Goal: Transaction & Acquisition: Purchase product/service

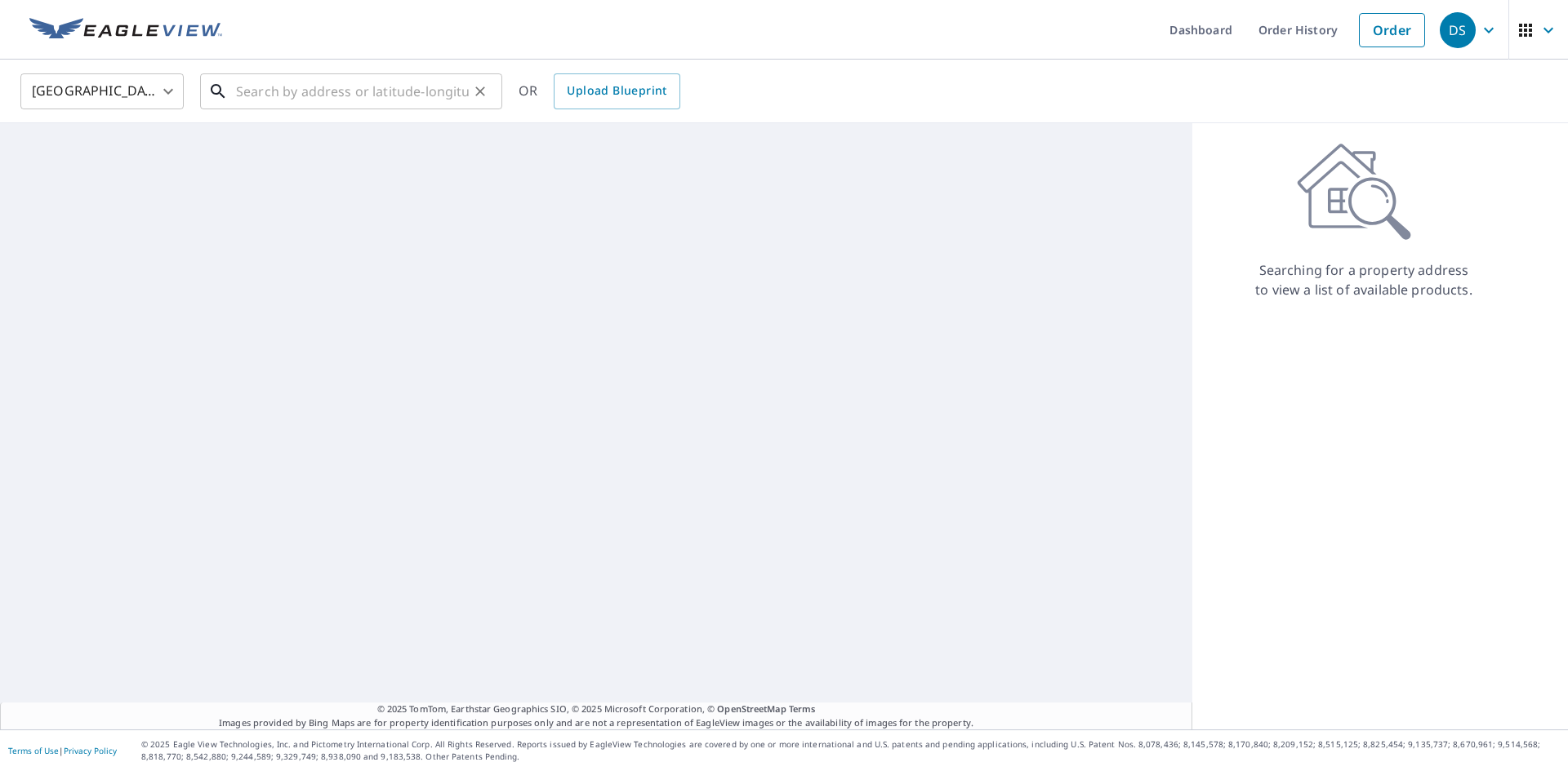
click at [278, 88] on input "text" at bounding box center [352, 91] width 233 height 45
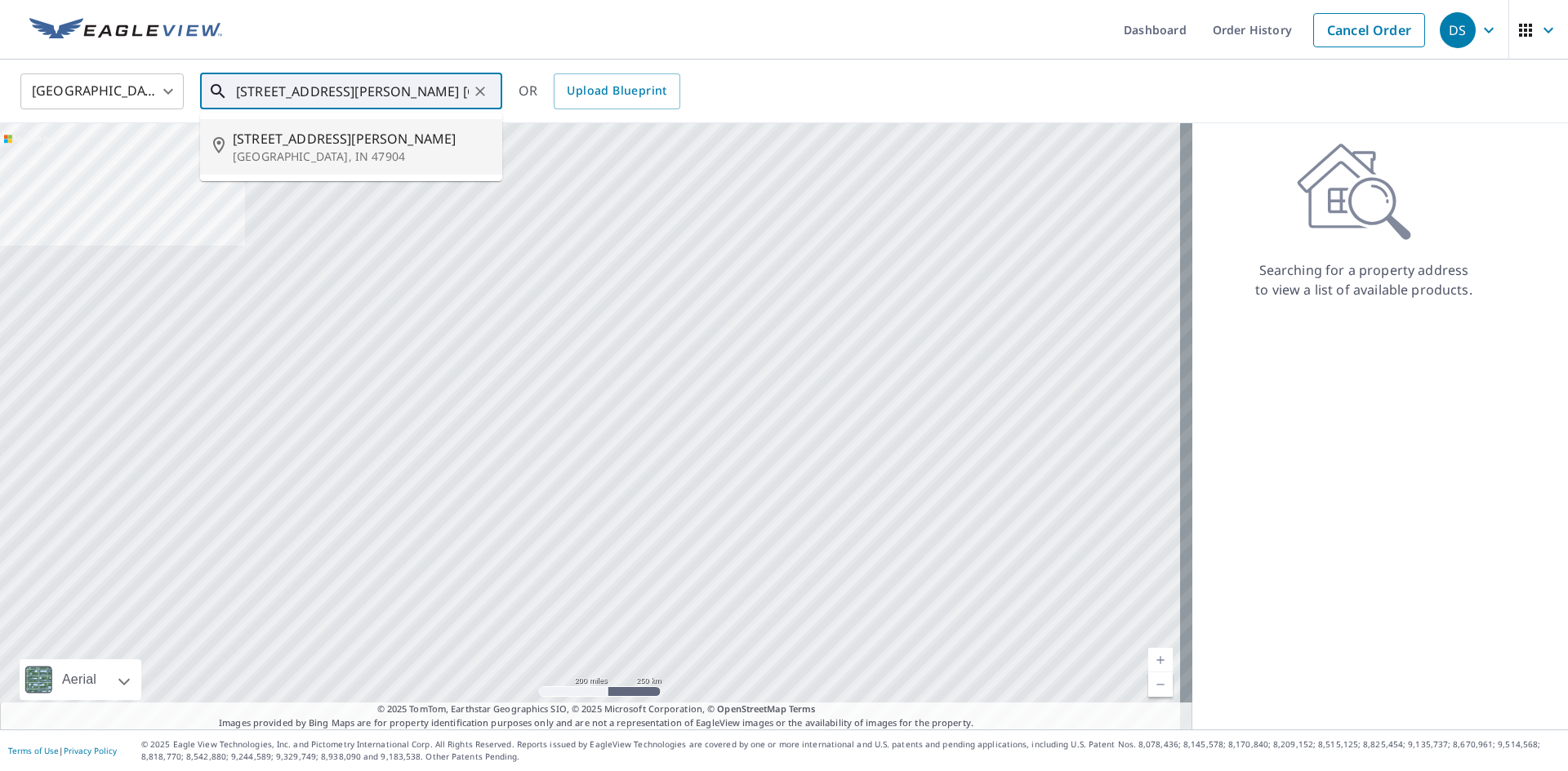
click at [302, 151] on p "[GEOGRAPHIC_DATA], IN 47904" at bounding box center [361, 157] width 256 height 17
type input "[STREET_ADDRESS][PERSON_NAME]"
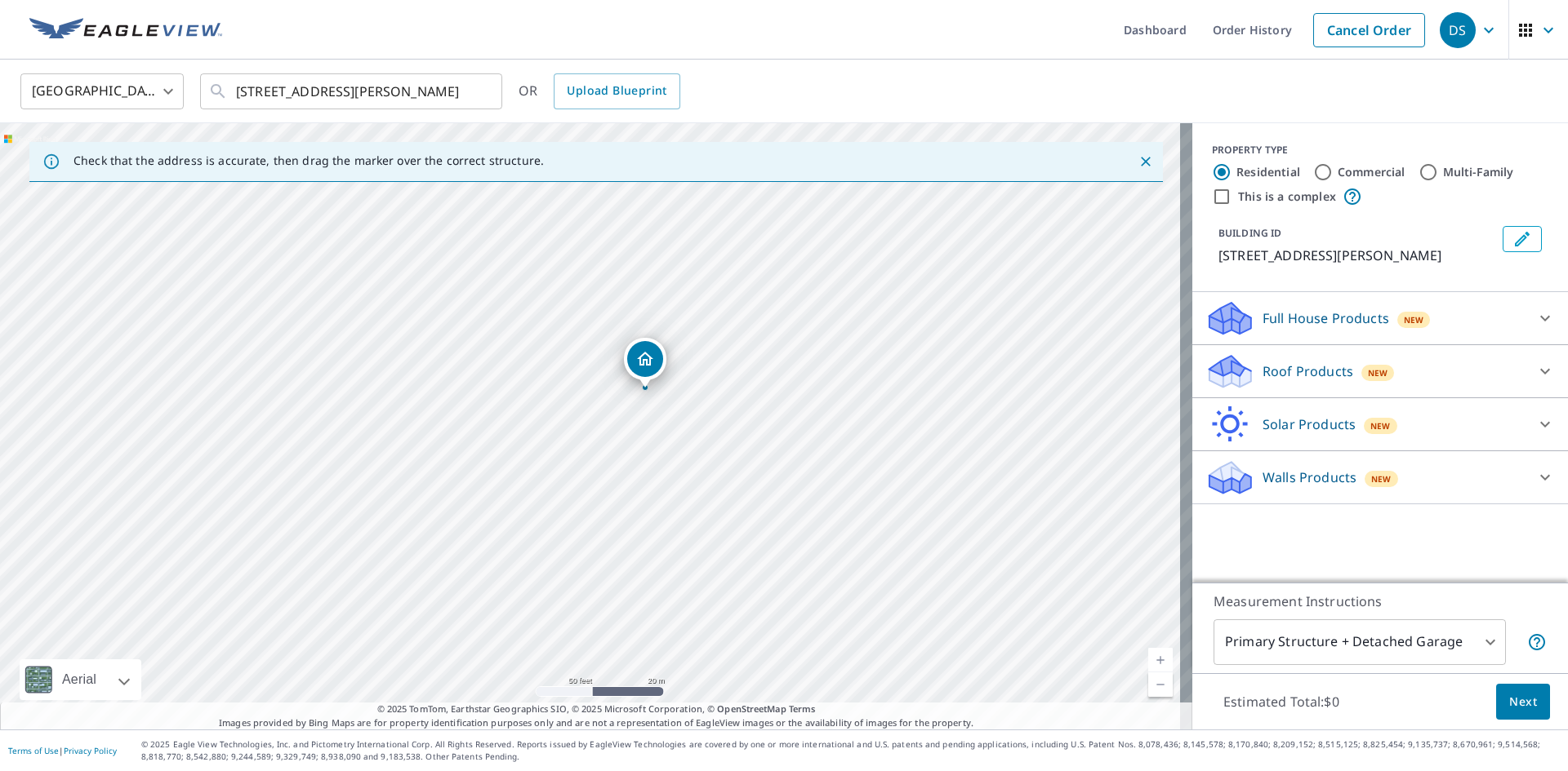
click at [1286, 370] on p "Roof Products" at bounding box center [1307, 371] width 91 height 19
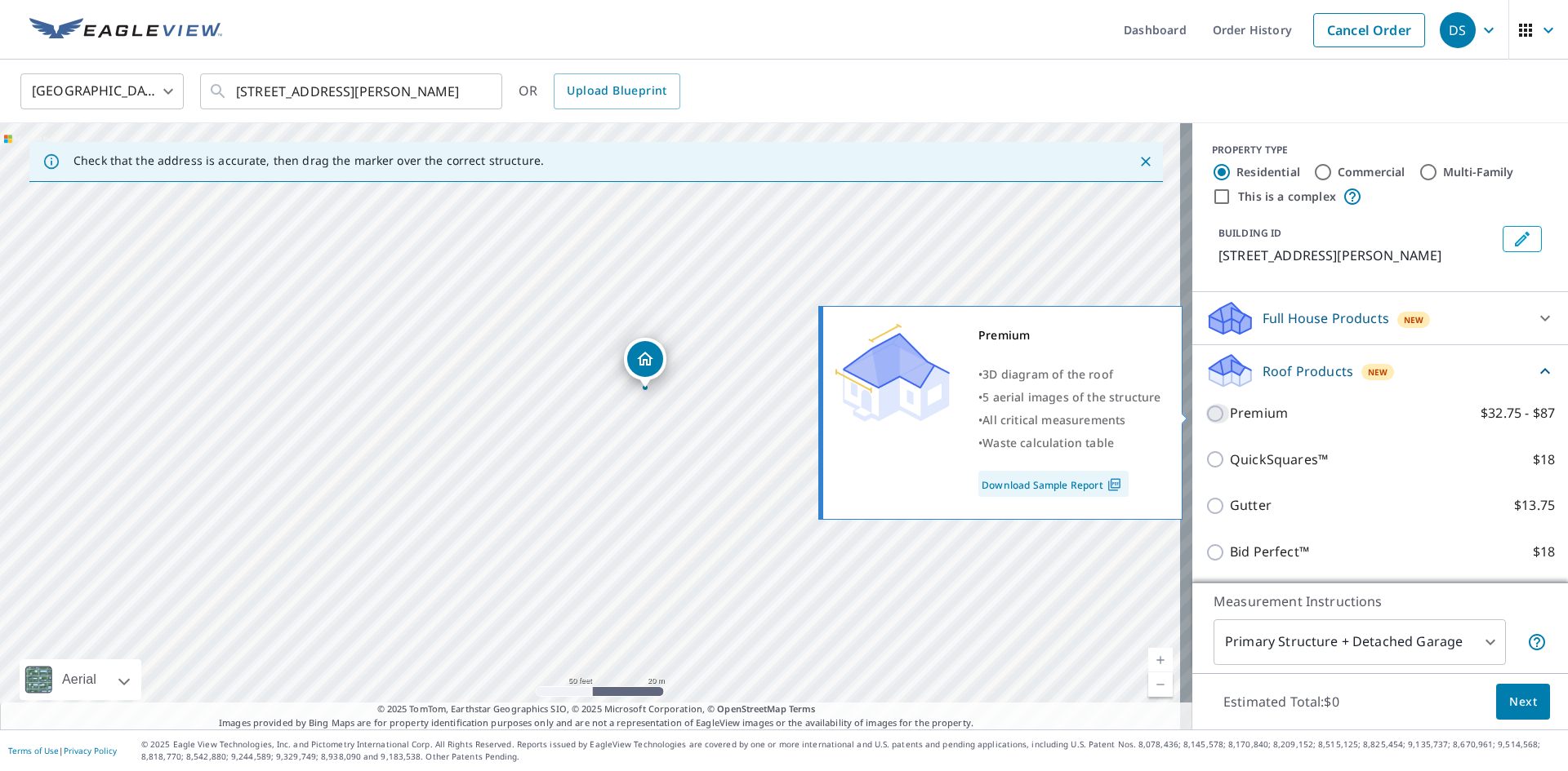
drag, startPoint x: 1203, startPoint y: 411, endPoint x: 1247, endPoint y: 421, distance: 45.1
click at [1205, 411] on input "Premium $32.75 - $87" at bounding box center [1218, 414] width 24 height 19
checkbox input "true"
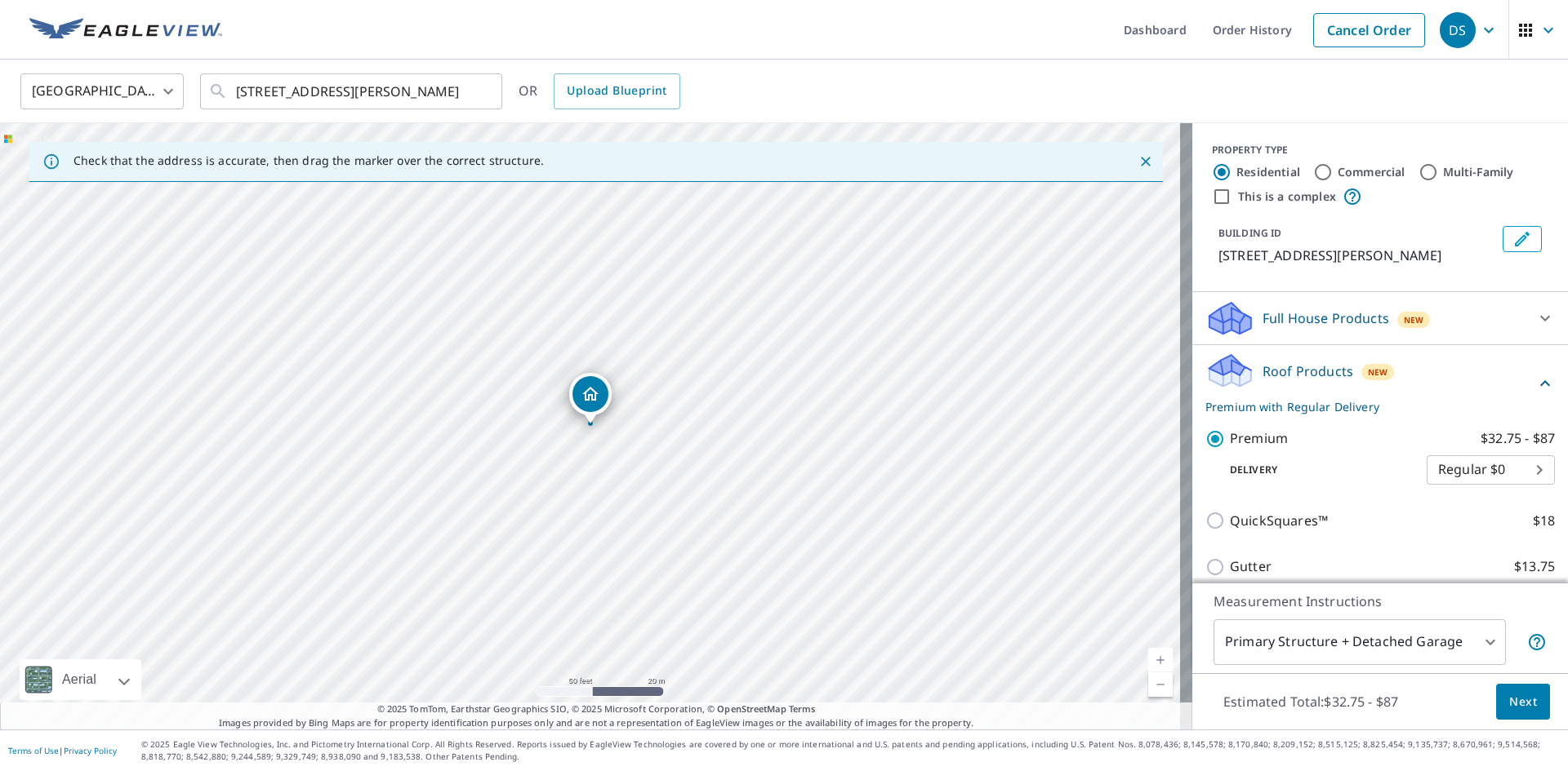
click at [1509, 697] on span "Next" at bounding box center [1523, 701] width 28 height 20
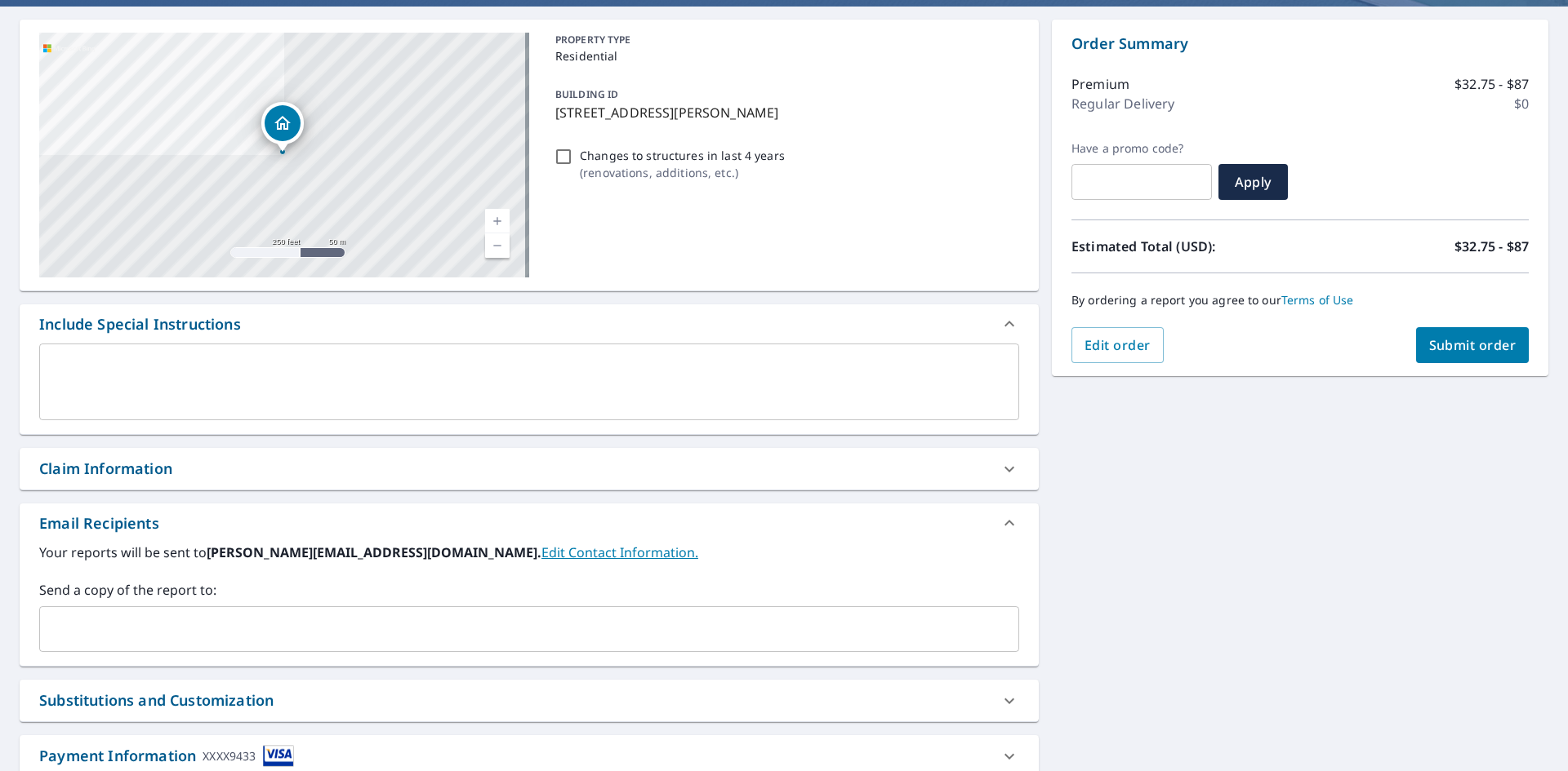
scroll to position [163, 0]
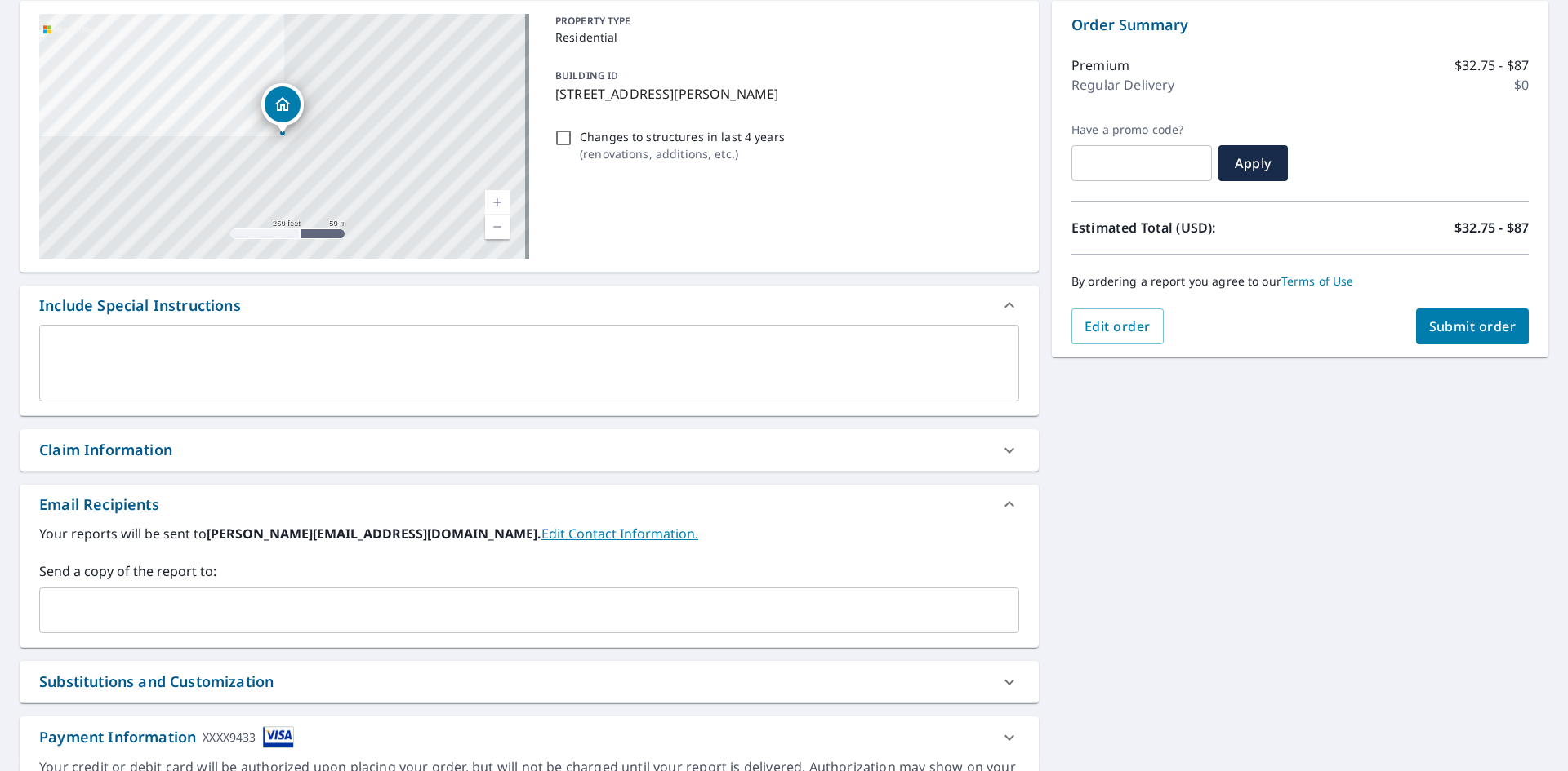
click at [119, 602] on input "text" at bounding box center [516, 611] width 940 height 31
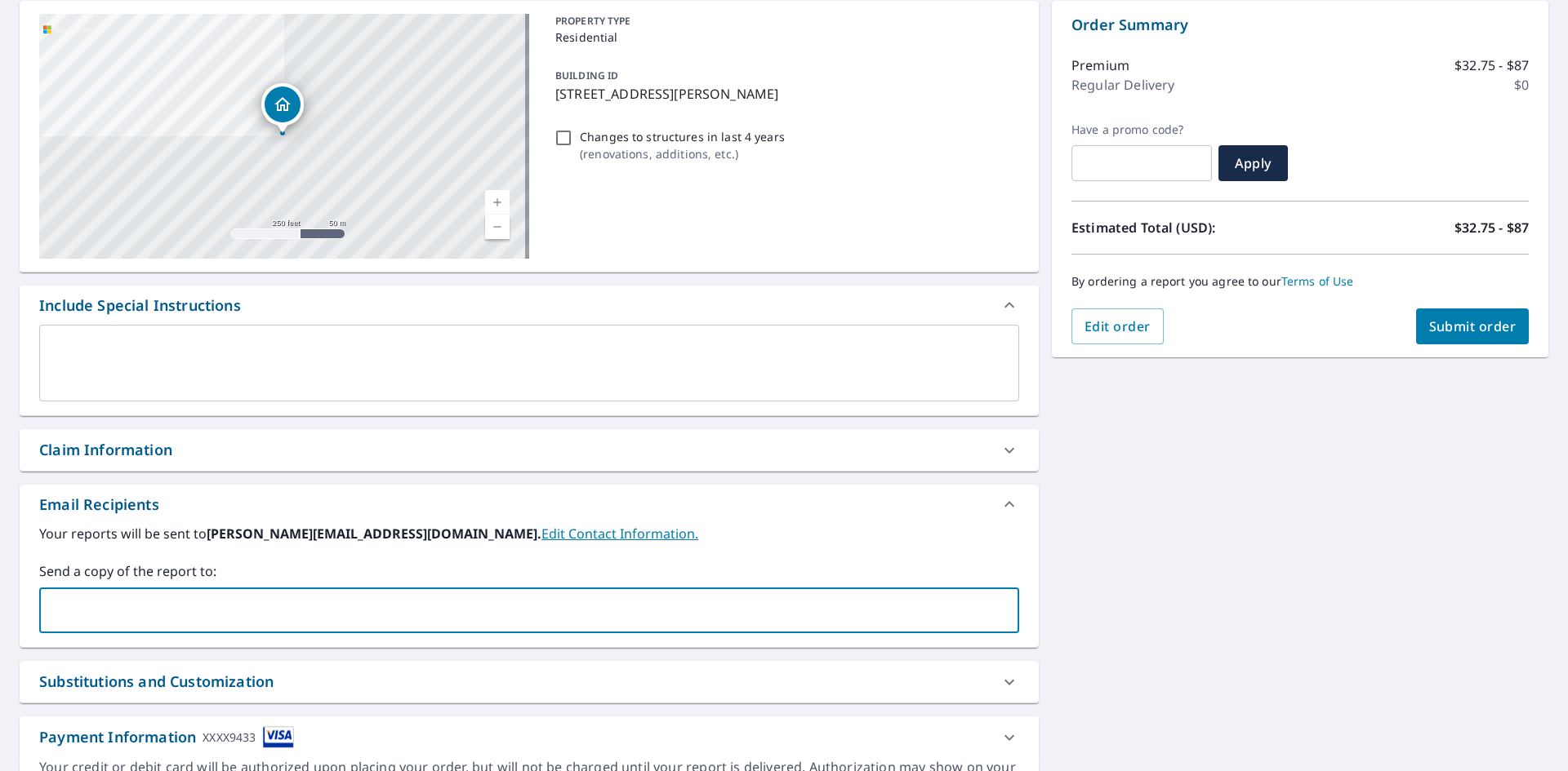
type input "[PERSON_NAME][EMAIL_ADDRESS][DOMAIN_NAME]"
click at [1460, 330] on span "Submit order" at bounding box center [1473, 326] width 87 height 18
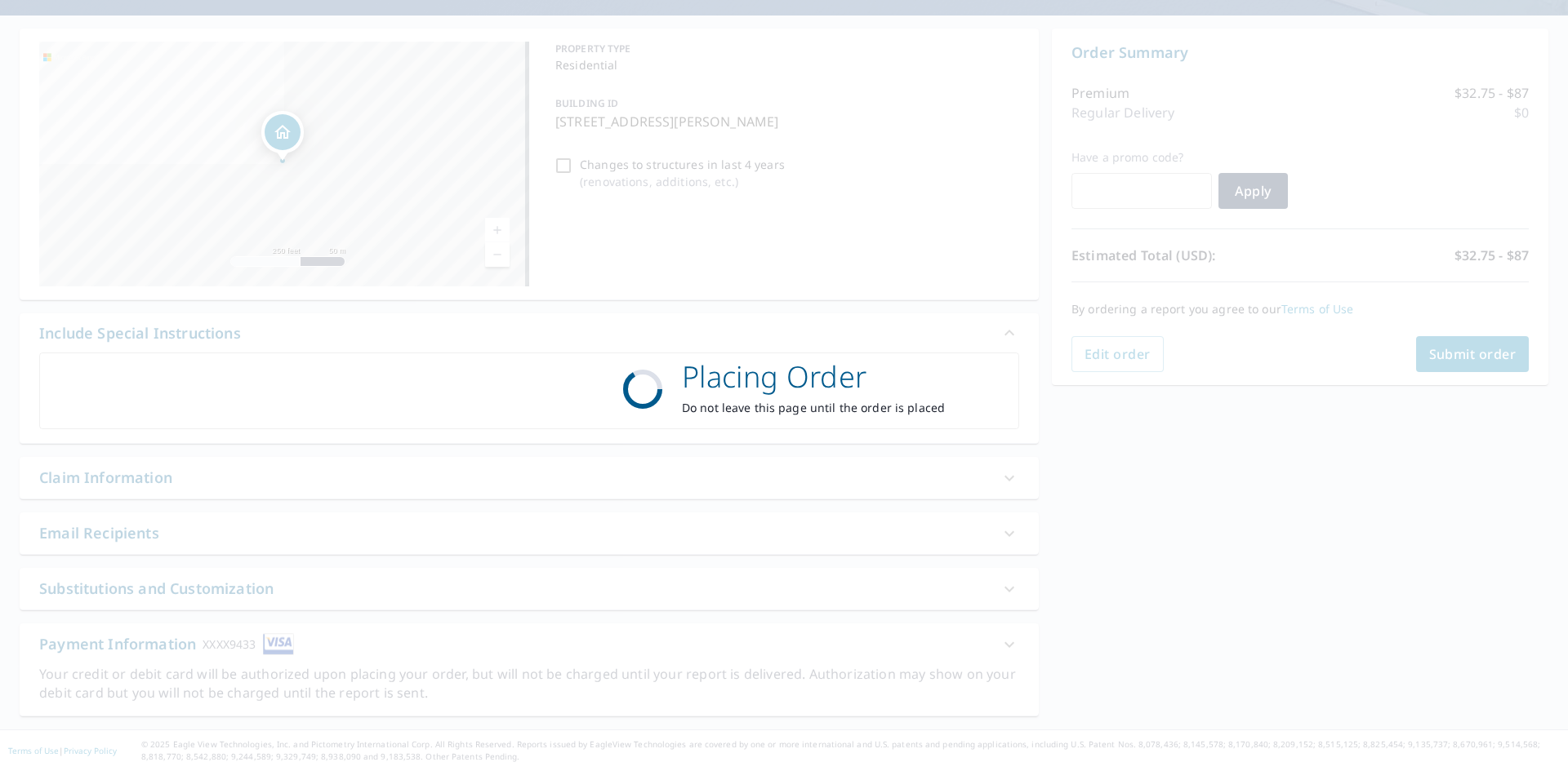
scroll to position [136, 0]
